Goal: Information Seeking & Learning: Learn about a topic

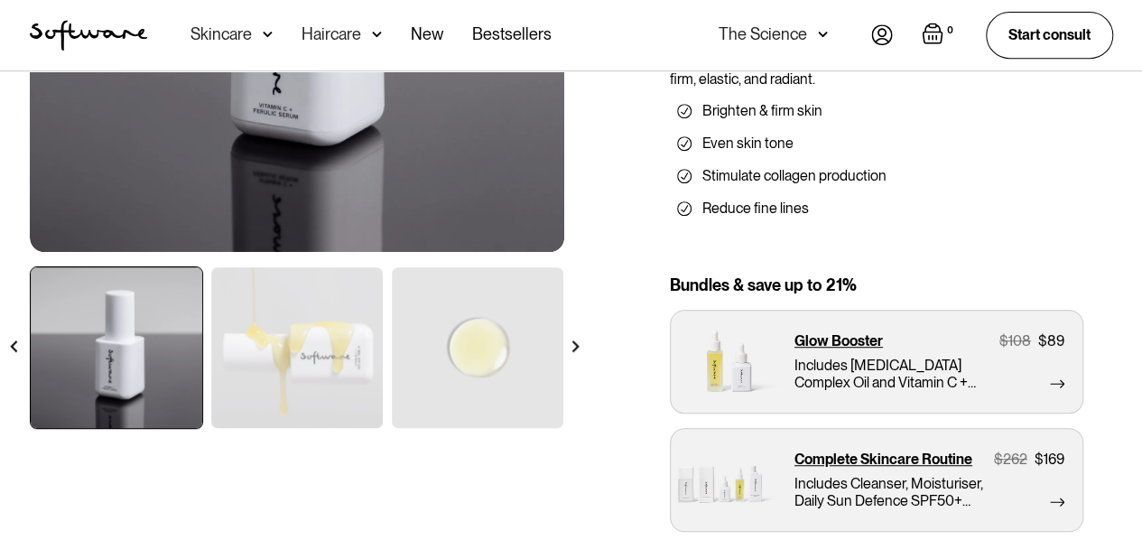
scroll to position [418, 0]
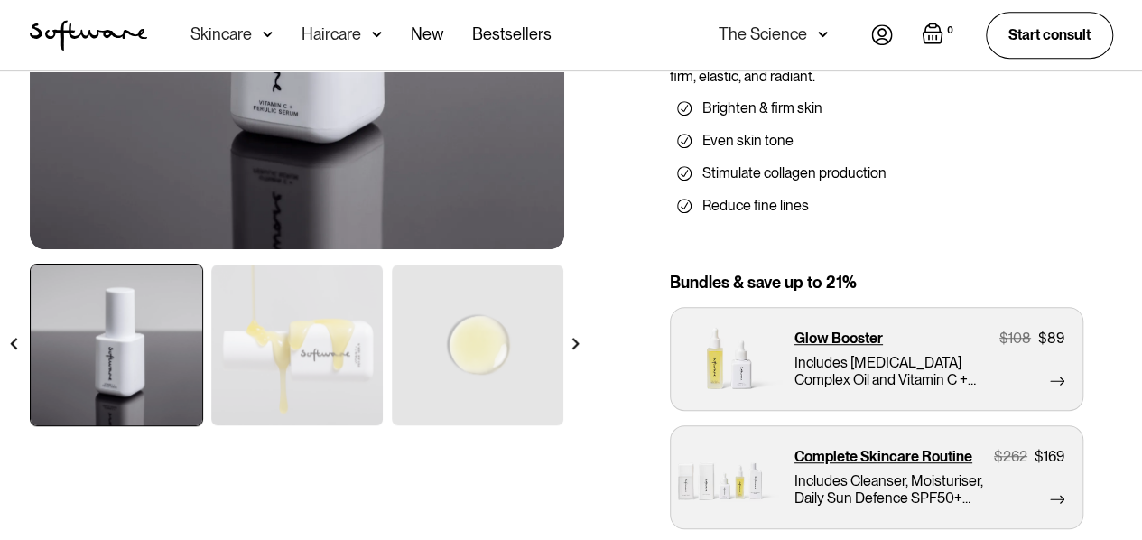
click at [544, 337] on img at bounding box center [478, 345] width 172 height 161
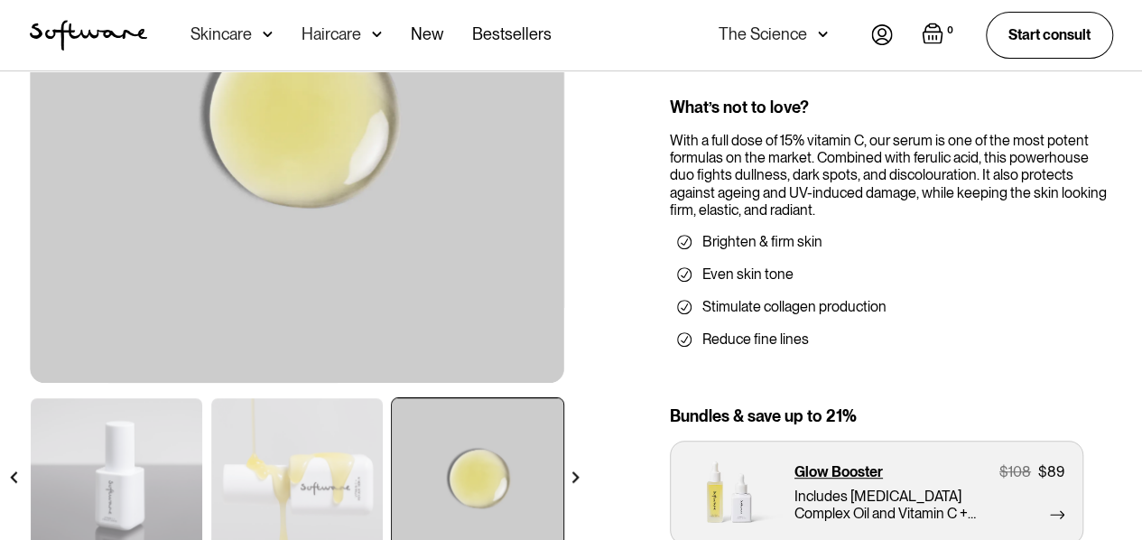
scroll to position [282, 0]
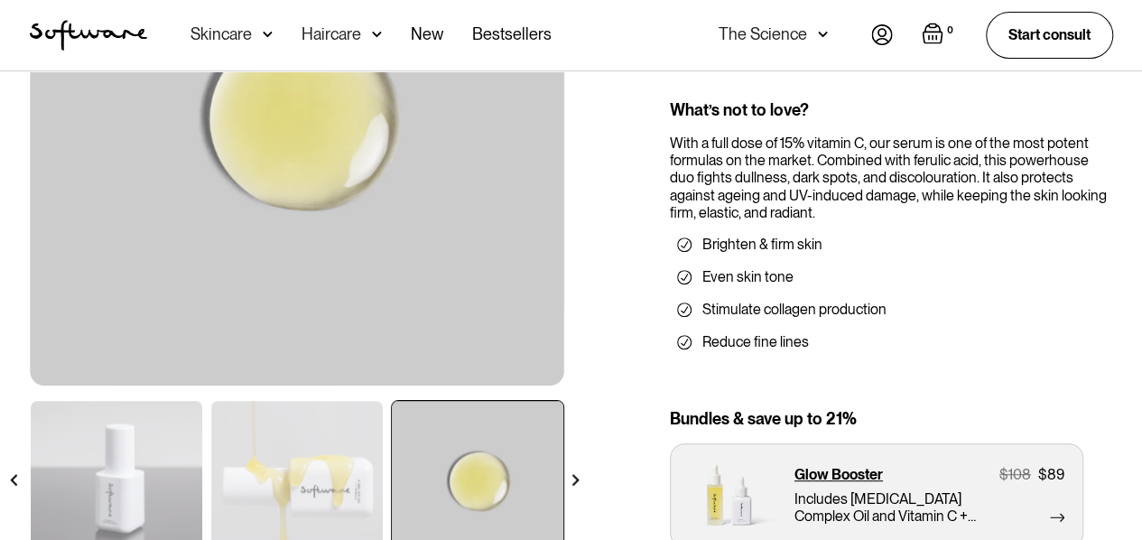
click at [285, 453] on img at bounding box center [297, 481] width 172 height 161
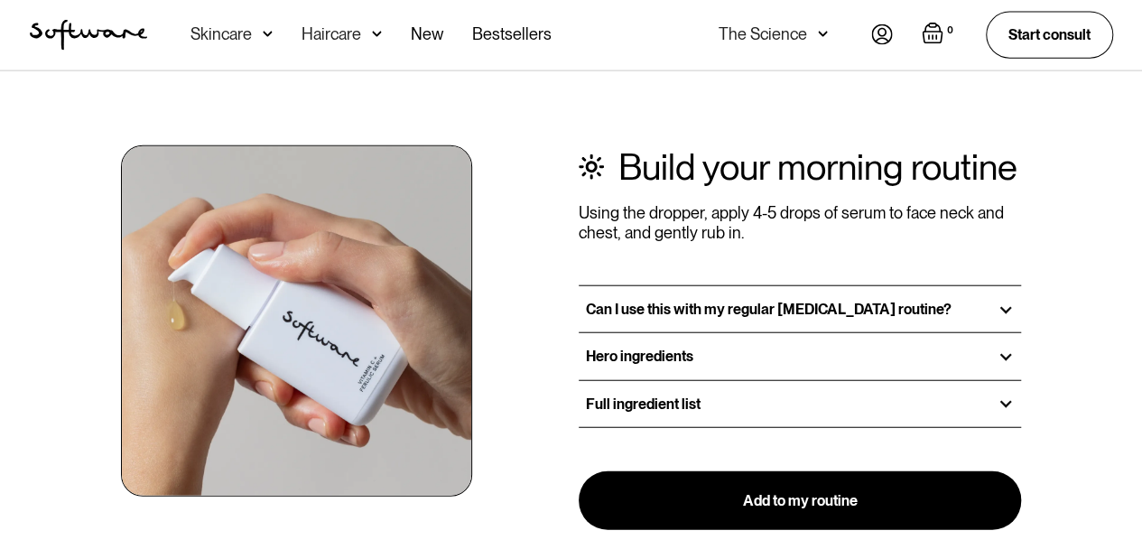
scroll to position [2093, 0]
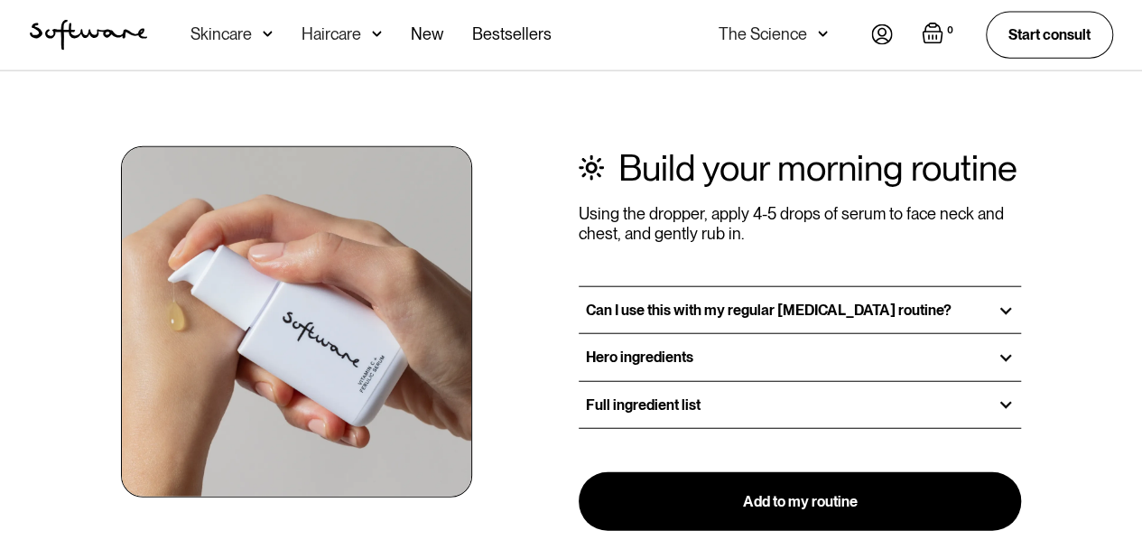
click at [667, 359] on div "Hero ingredients" at bounding box center [800, 357] width 443 height 46
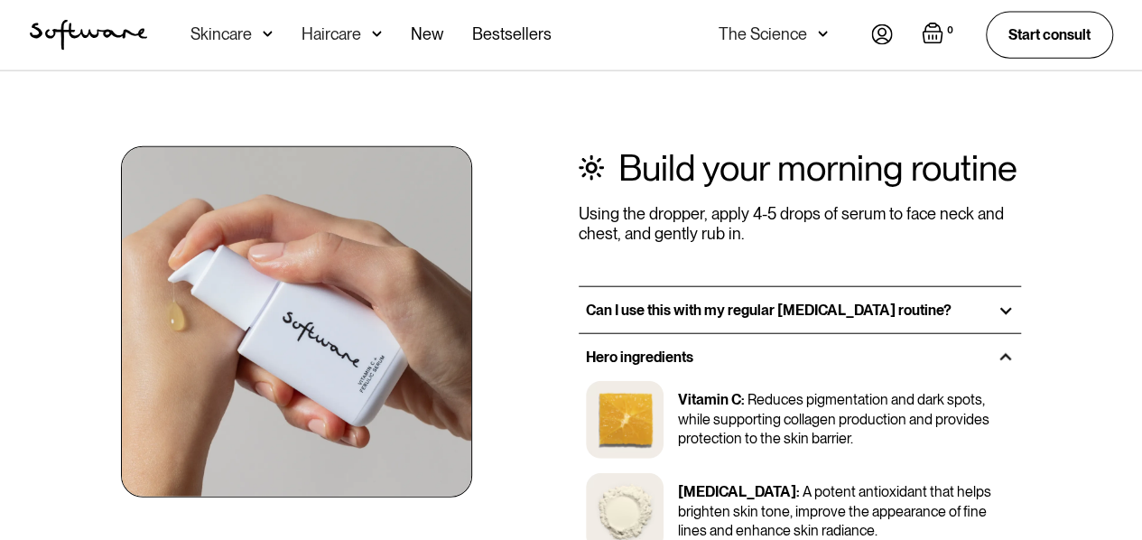
scroll to position [2374, 0]
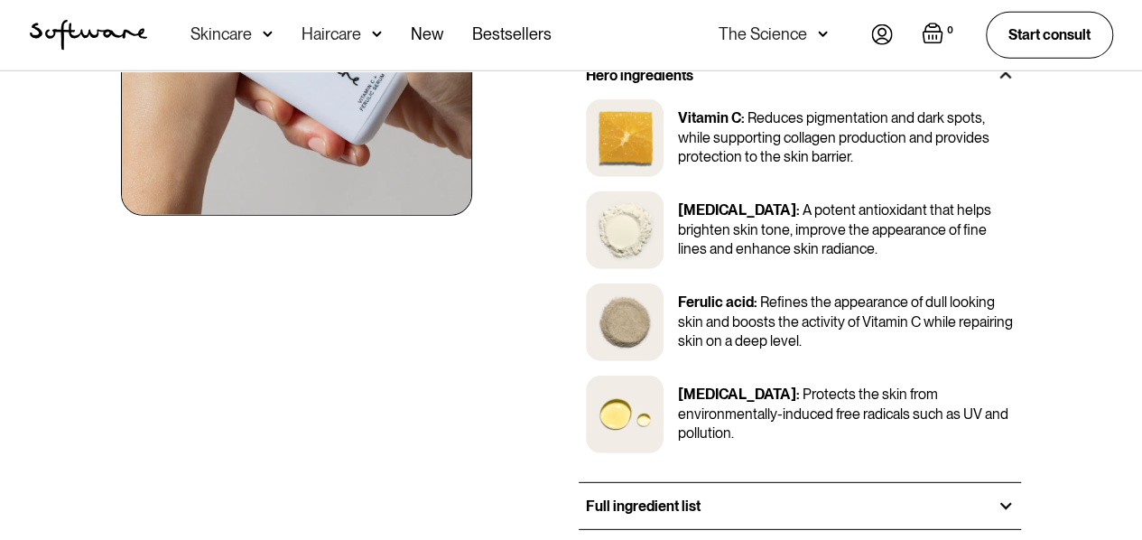
click at [656, 497] on h3 "Full ingredient list" at bounding box center [643, 505] width 115 height 17
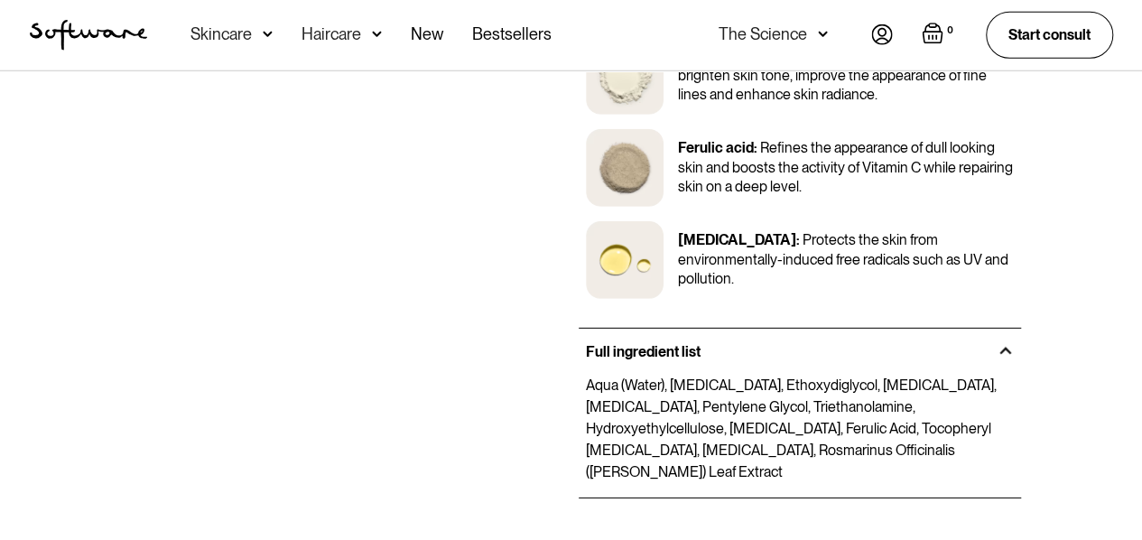
scroll to position [2530, 0]
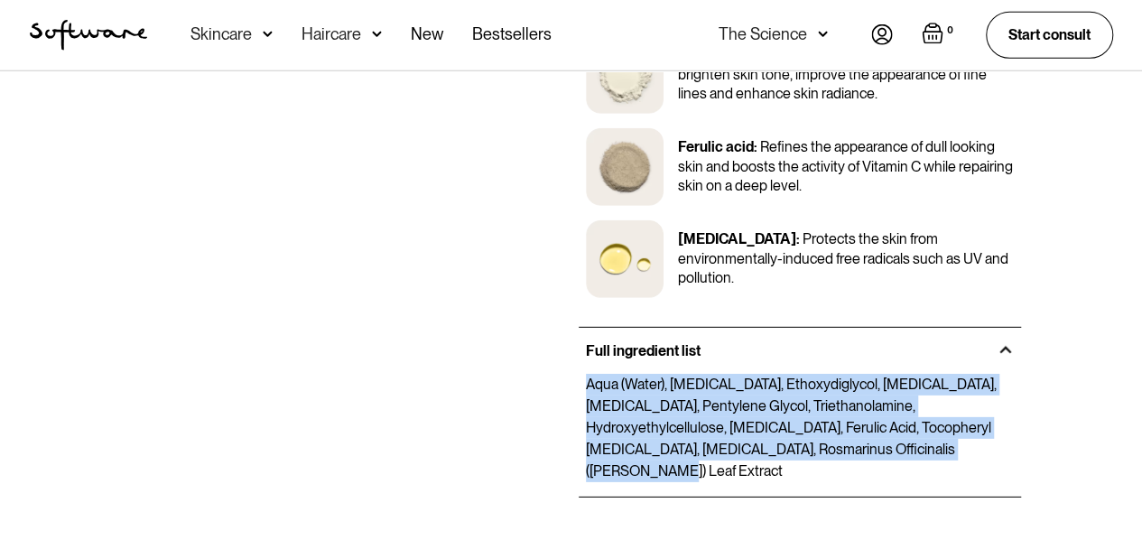
drag, startPoint x: 585, startPoint y: 367, endPoint x: 883, endPoint y: 448, distance: 308.8
click at [883, 448] on p "Aqua (Water), [MEDICAL_DATA], Ethoxydiglycol, [MEDICAL_DATA], [MEDICAL_DATA], P…" at bounding box center [800, 428] width 429 height 108
copy p "Aqua (Water), [MEDICAL_DATA], Ethoxydiglycol, [MEDICAL_DATA], [MEDICAL_DATA], P…"
